Goal: Task Accomplishment & Management: Manage account settings

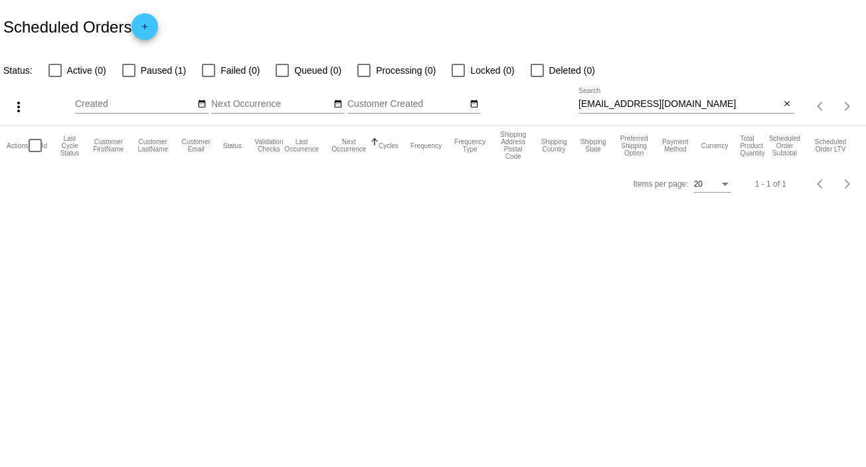
click at [23, 104] on mat-icon "more_vert" at bounding box center [19, 107] width 16 height 16
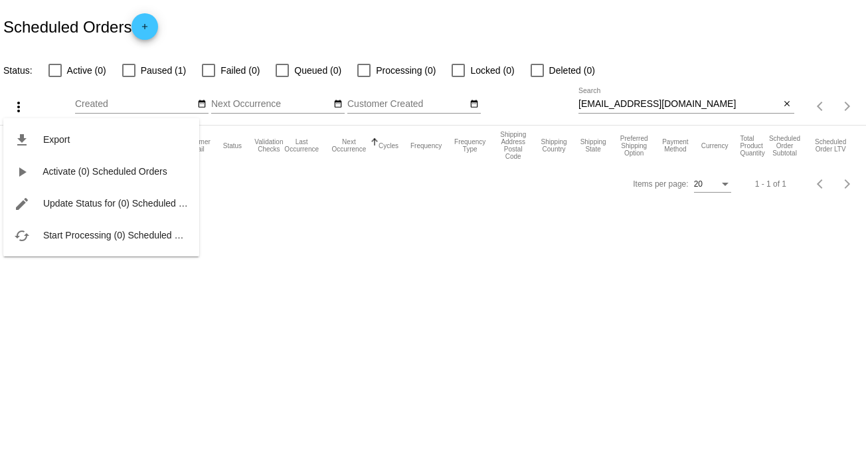
click at [537, 317] on div at bounding box center [433, 233] width 866 height 467
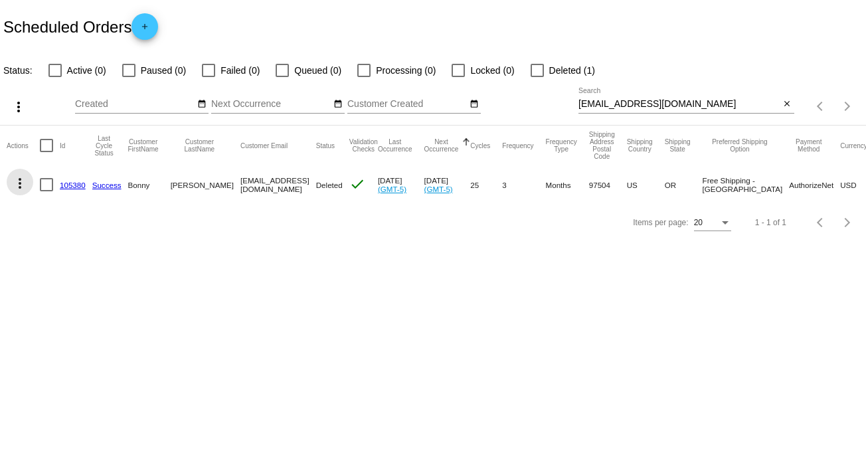
click at [19, 185] on mat-icon "more_vert" at bounding box center [20, 183] width 16 height 16
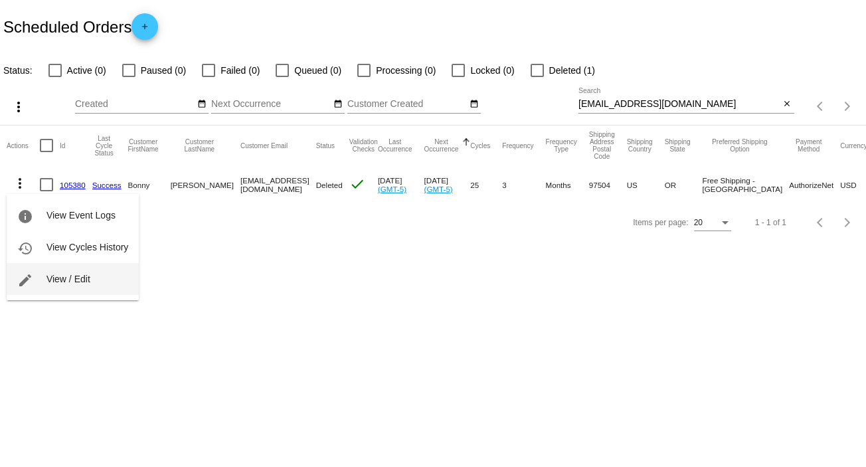
click at [93, 276] on button "edit View / Edit" at bounding box center [73, 279] width 132 height 32
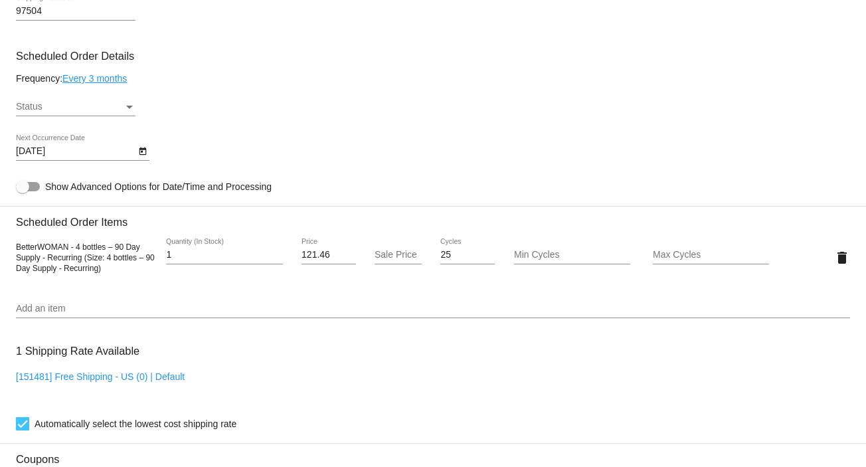
scroll to position [759, 0]
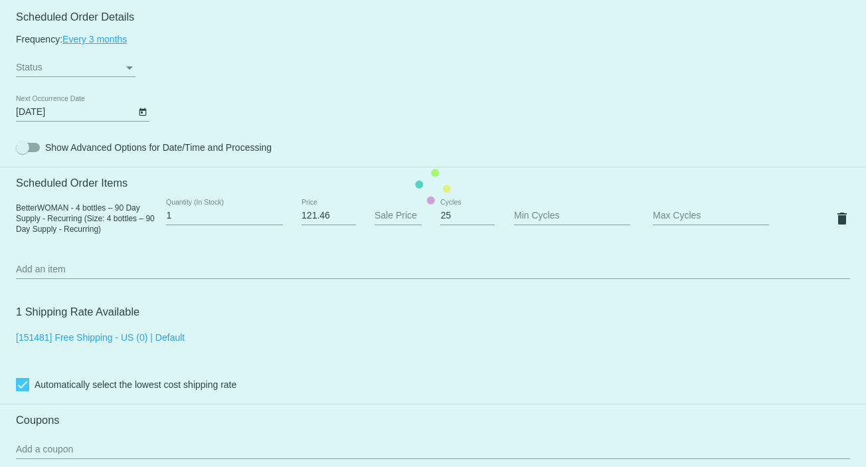
click at [129, 67] on mat-card "Customer 397051: Bonny McKellar jackandml@charter.net Customer Shipping Enter S…" at bounding box center [433, 187] width 866 height 1328
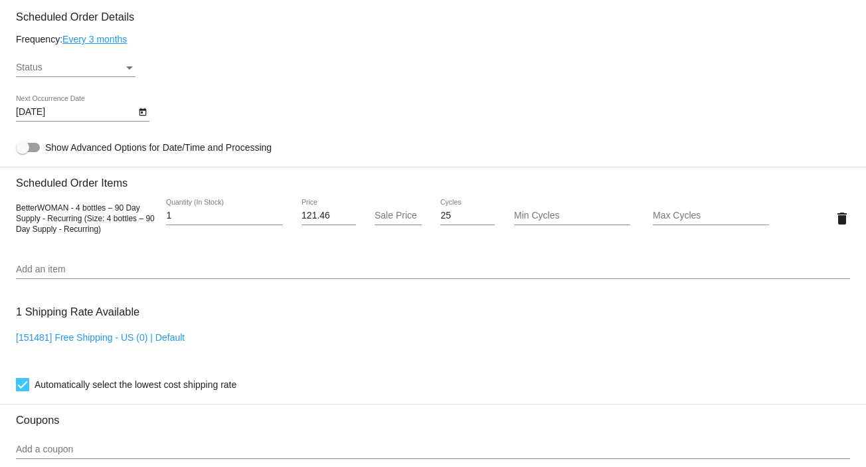
click at [124, 67] on div "Status" at bounding box center [130, 67] width 12 height 11
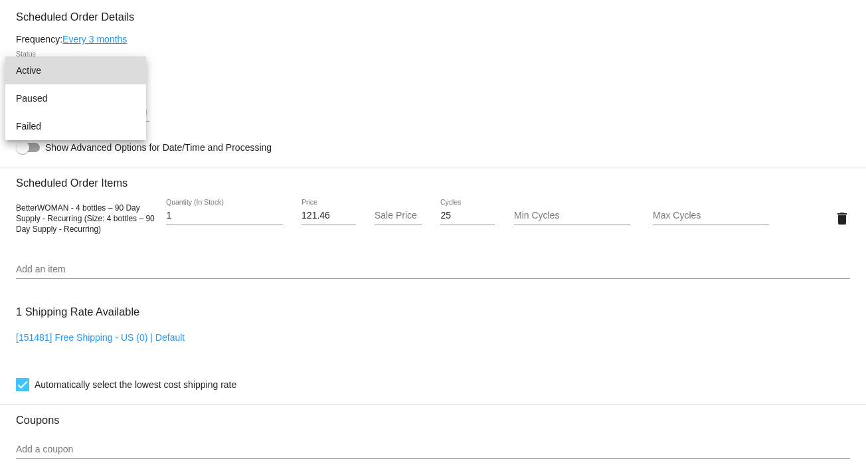
click at [118, 70] on span "Active" at bounding box center [76, 70] width 120 height 28
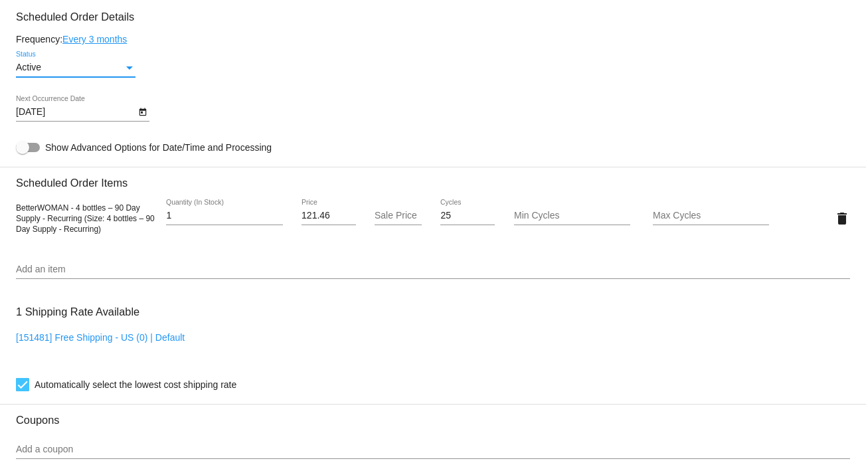
click at [140, 114] on icon "Open calendar" at bounding box center [142, 112] width 9 height 16
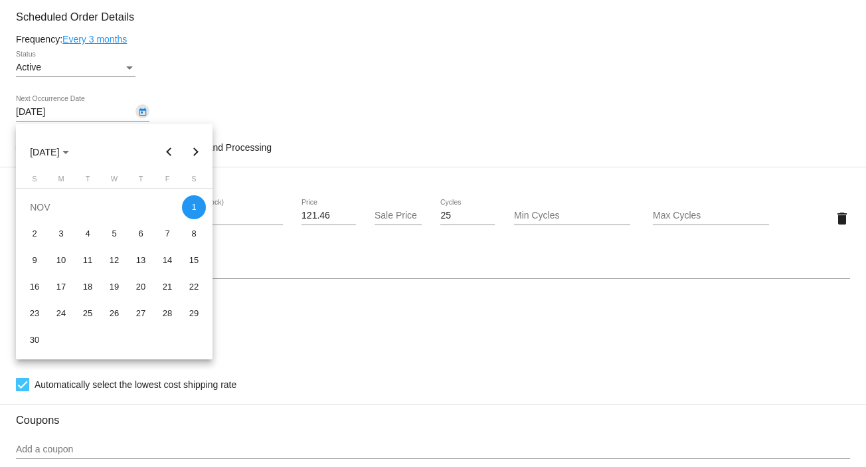
click at [140, 114] on div at bounding box center [433, 233] width 866 height 467
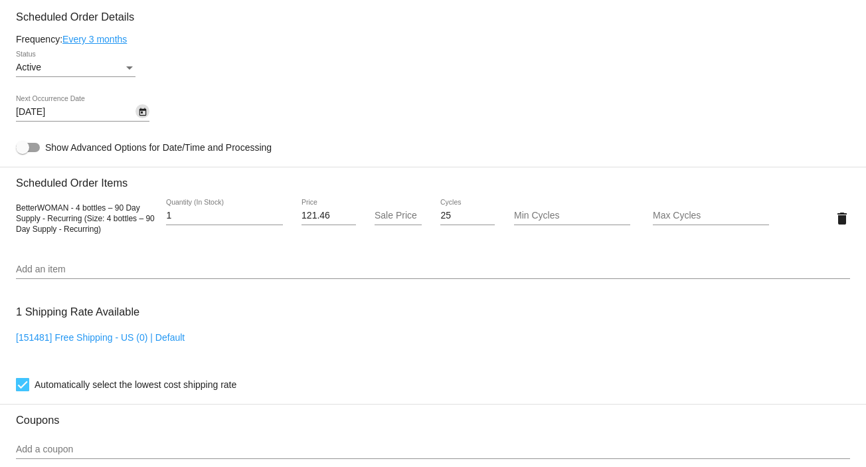
click at [140, 114] on icon "Open calendar" at bounding box center [142, 112] width 9 height 16
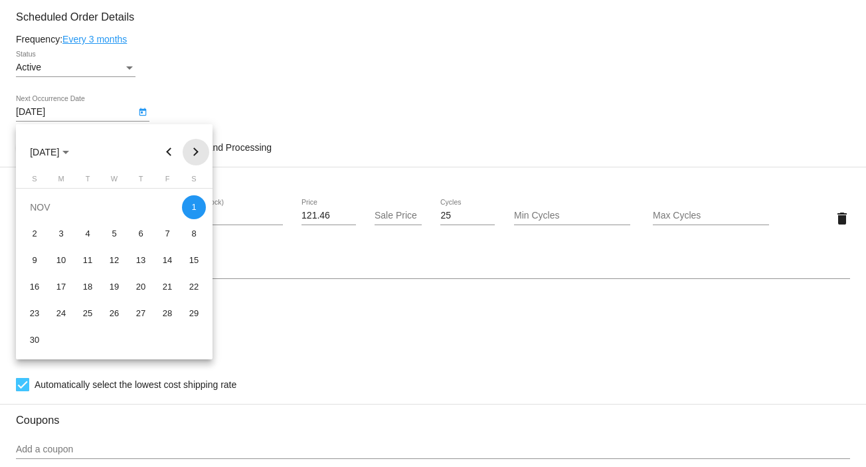
click at [193, 150] on button "Next month" at bounding box center [196, 152] width 27 height 27
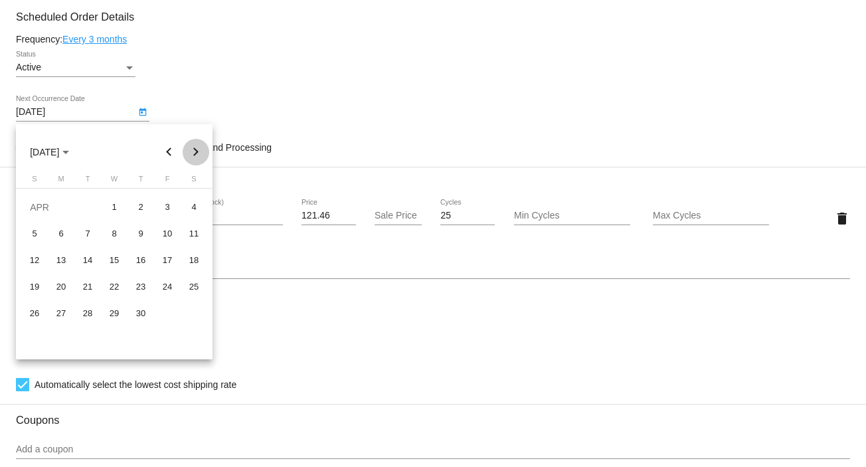
click at [193, 150] on button "Next month" at bounding box center [196, 152] width 27 height 27
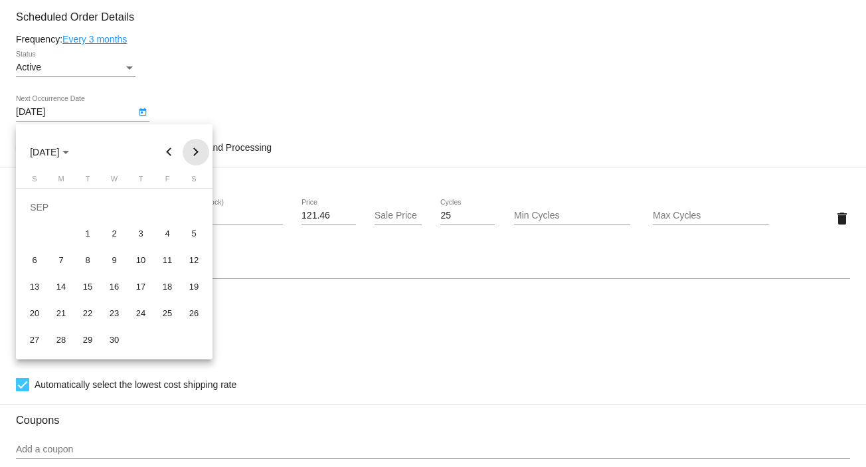
click at [193, 150] on button "Next month" at bounding box center [196, 152] width 27 height 27
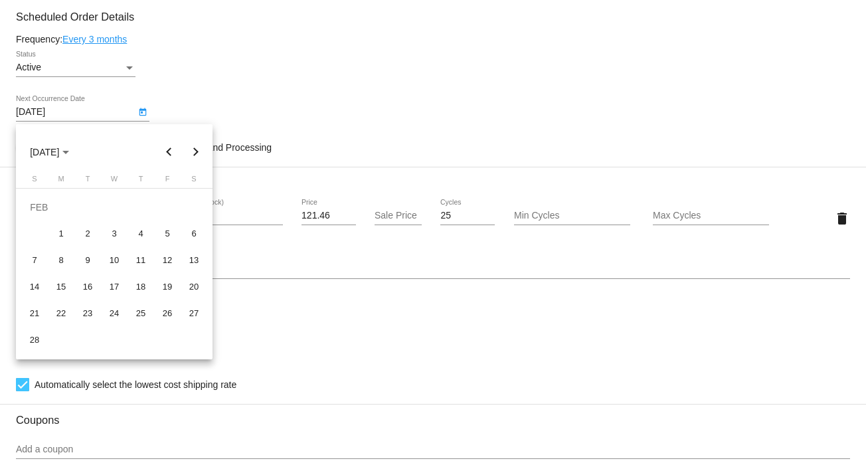
click at [193, 150] on button "Next month" at bounding box center [196, 152] width 27 height 27
click at [60, 257] on div "7" at bounding box center [61, 260] width 24 height 24
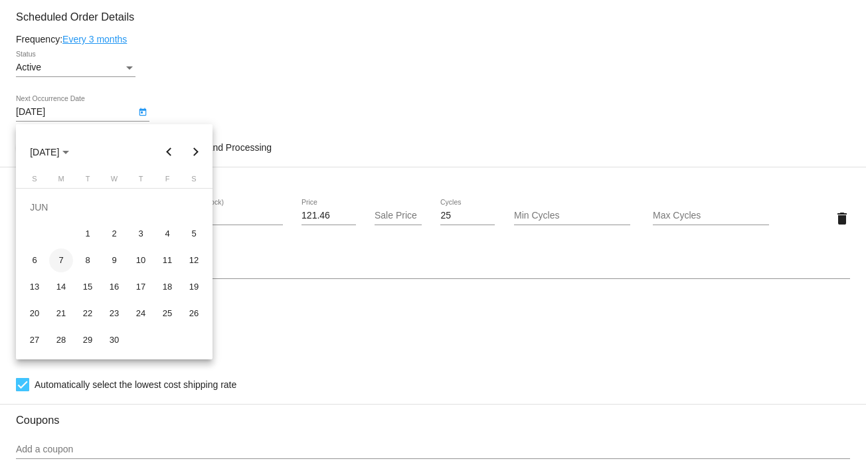
type input "6/7/2027"
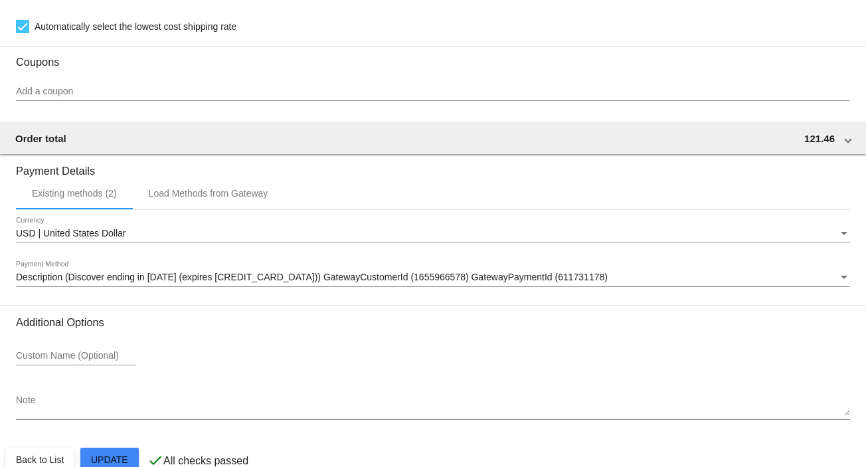
scroll to position [1147, 0]
